Goal: Information Seeking & Learning: Learn about a topic

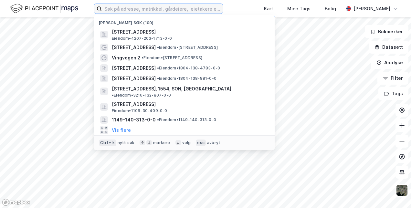
click at [130, 12] on input at bounding box center [162, 9] width 121 height 10
click at [131, 12] on input "g" at bounding box center [158, 9] width 113 height 10
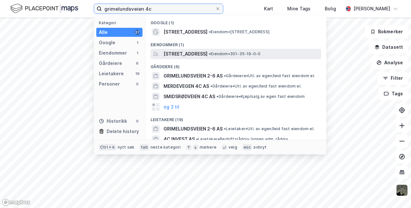
type input "grimelundsveien 4c"
click at [182, 53] on span "[STREET_ADDRESS]" at bounding box center [185, 54] width 44 height 8
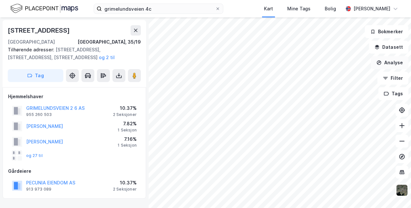
click at [391, 64] on button "Analyse" at bounding box center [389, 62] width 37 height 13
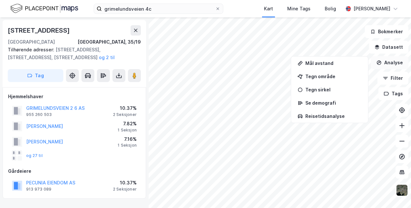
click at [391, 64] on button "Analyse" at bounding box center [389, 62] width 37 height 13
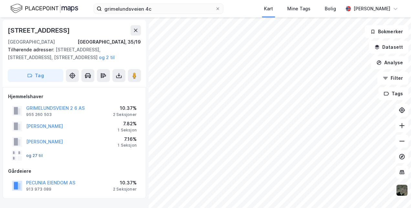
click at [0, 0] on button "og 27 til" at bounding box center [0, 0] width 0 height 0
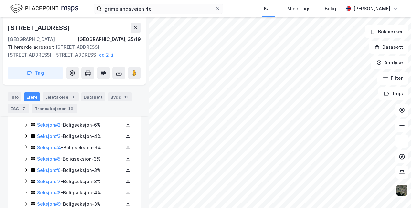
scroll to position [204, 0]
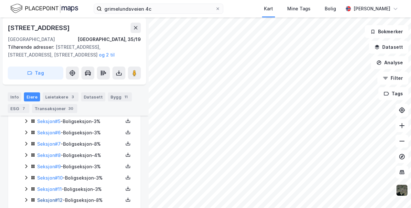
click at [45, 199] on link "Seksjon # 12" at bounding box center [50, 199] width 26 height 5
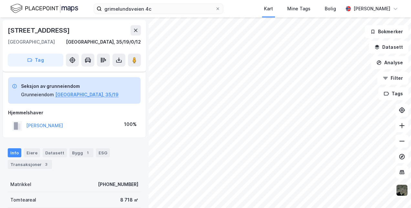
scroll to position [181, 0]
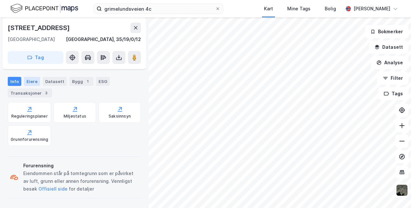
click at [32, 81] on div "Eiere" at bounding box center [32, 81] width 16 height 9
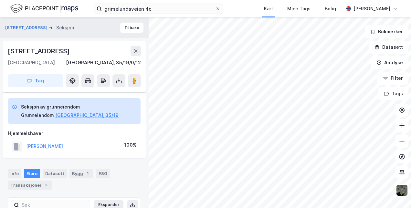
scroll to position [51, 0]
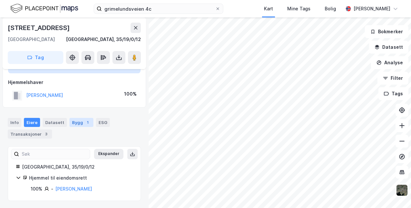
click at [79, 124] on div "Bygg 1" at bounding box center [81, 122] width 24 height 9
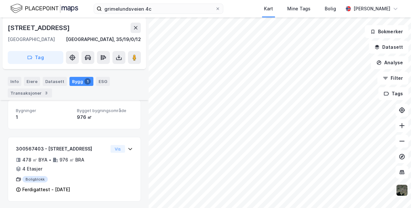
scroll to position [98, 0]
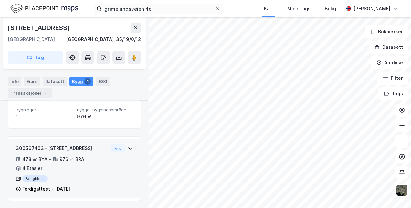
click at [128, 148] on icon at bounding box center [130, 148] width 5 height 5
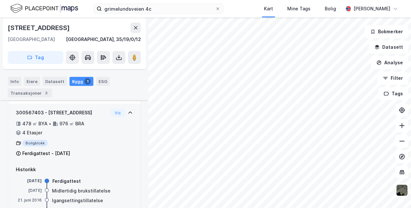
scroll to position [157, 0]
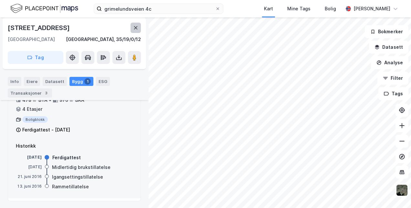
click at [135, 26] on icon at bounding box center [135, 27] width 5 height 5
